Goal: Use online tool/utility: Utilize a website feature to perform a specific function

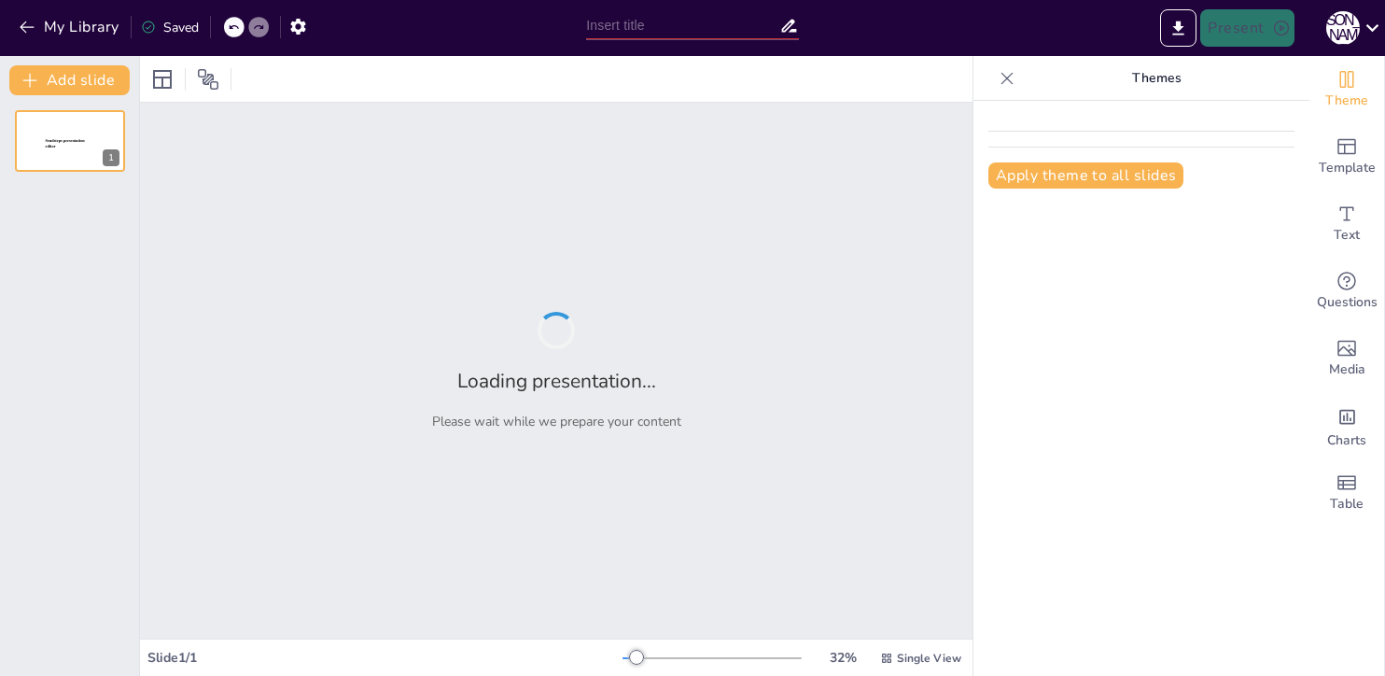
type input "Imported GPT Zero Presentation-2.pptx"
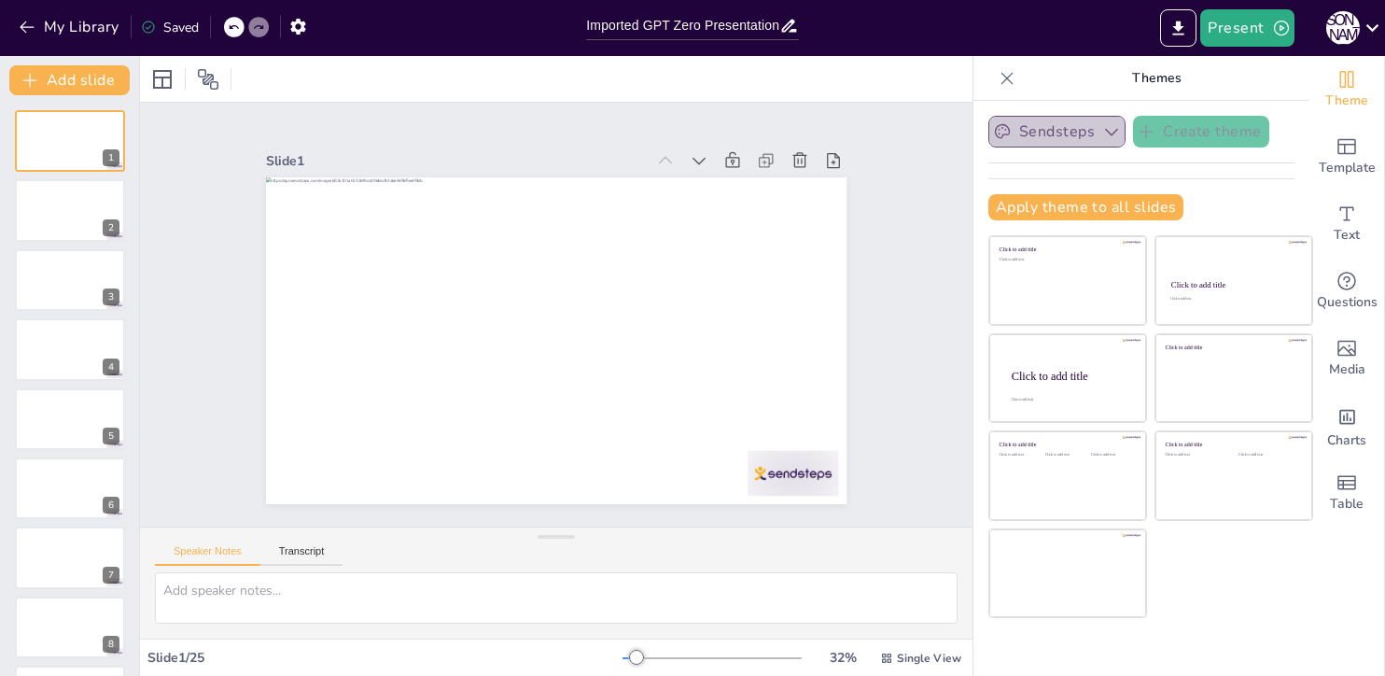
click at [1112, 132] on icon "button" at bounding box center [1111, 131] width 19 height 19
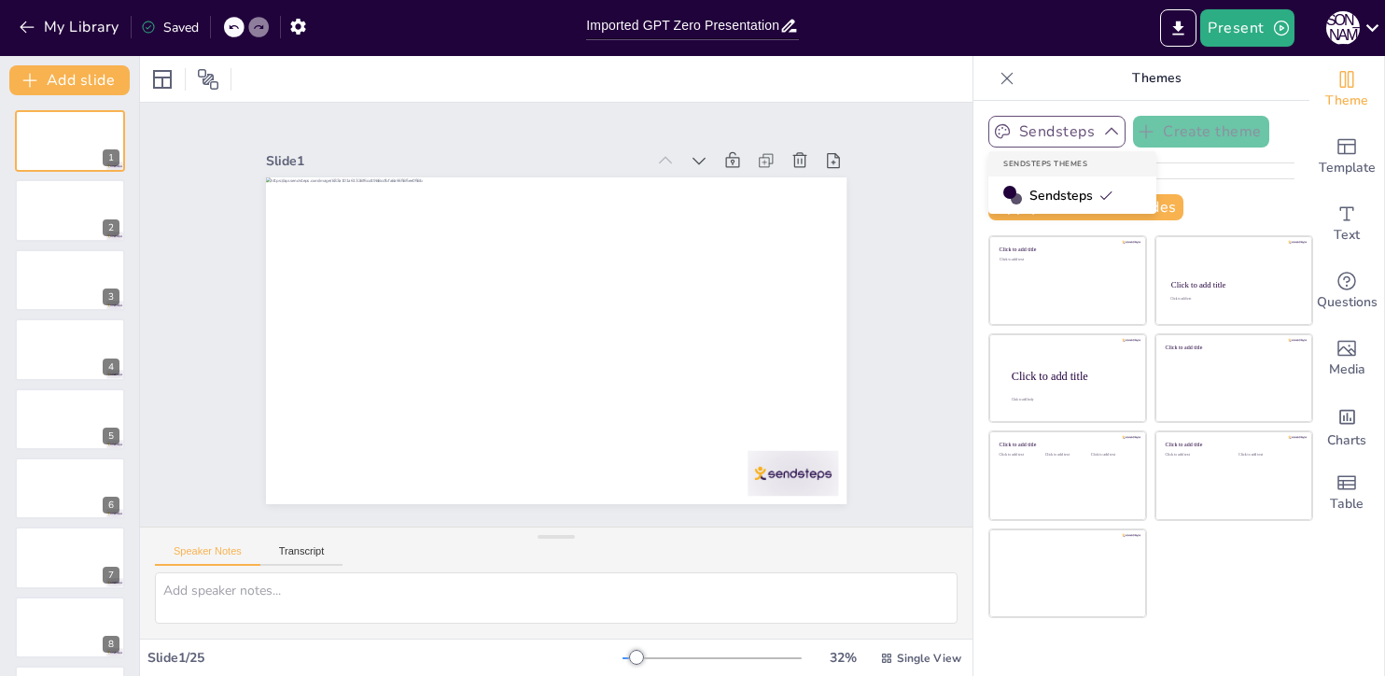
click at [1110, 191] on icon at bounding box center [1105, 195] width 15 height 15
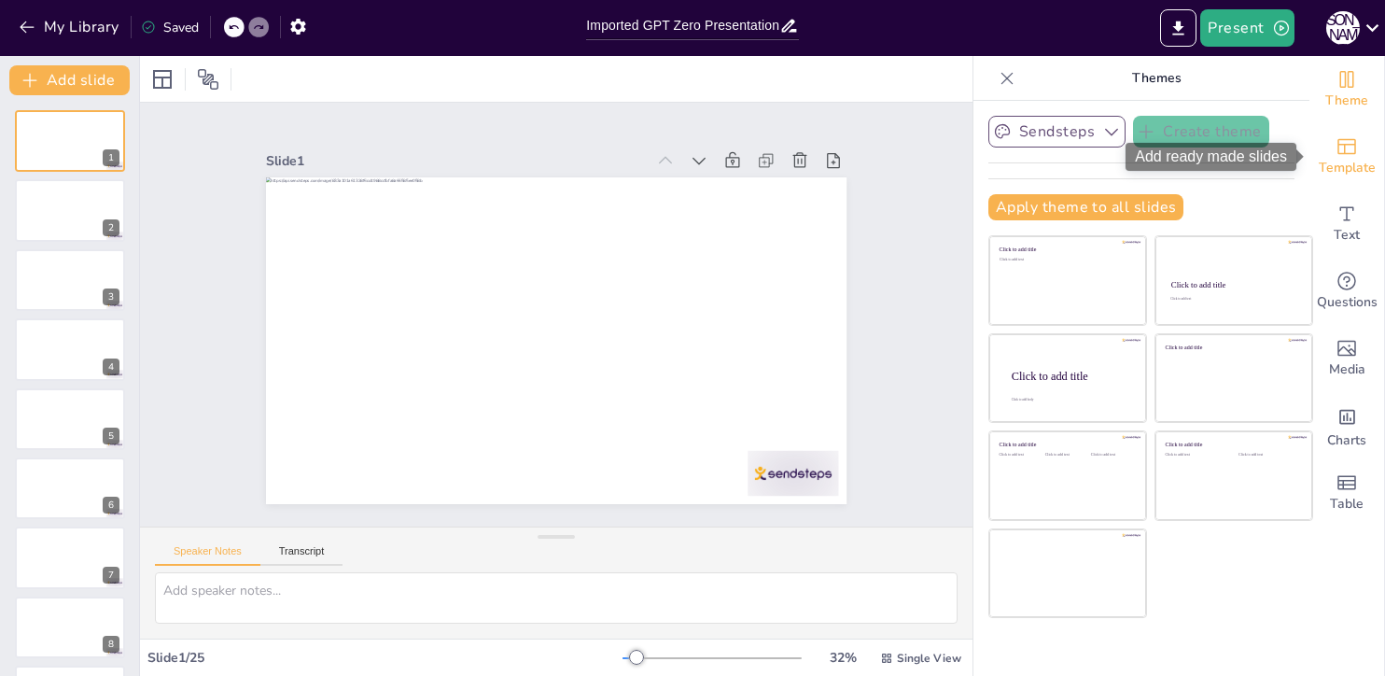
click at [1348, 156] on icon "Add ready made slides" at bounding box center [1346, 146] width 22 height 22
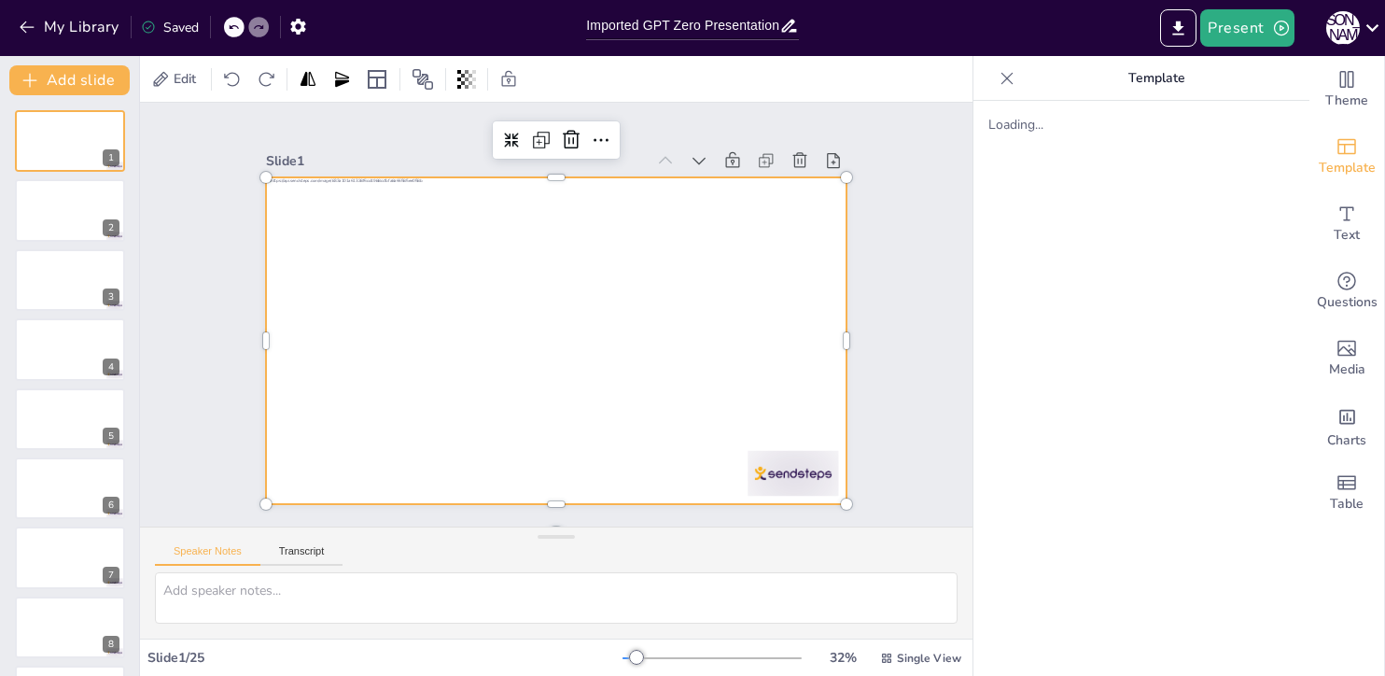
click at [805, 362] on div at bounding box center [572, 336] width 662 height 606
click at [408, 329] on div at bounding box center [577, 299] width 606 height 662
click at [77, 207] on button at bounding box center [82, 196] width 22 height 22
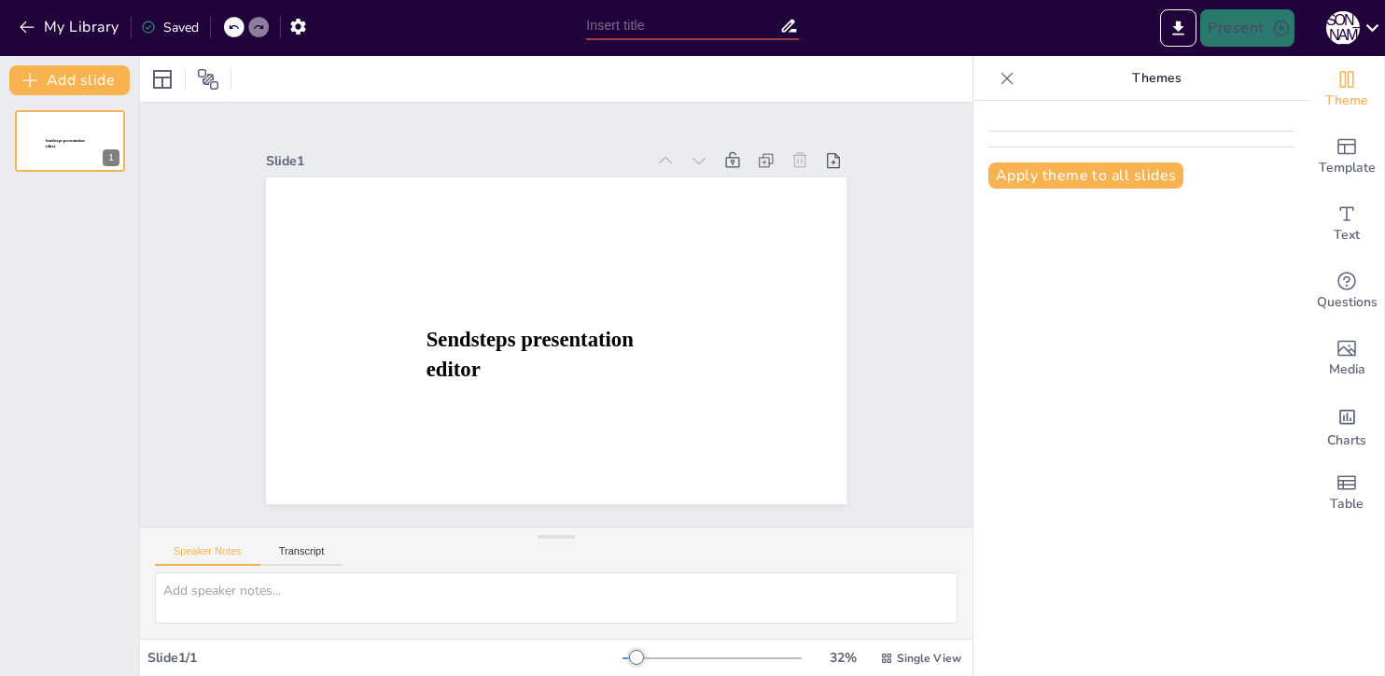
type input "Imported GPT Zero Presentation-2.pptx"
